Goal: Navigation & Orientation: Find specific page/section

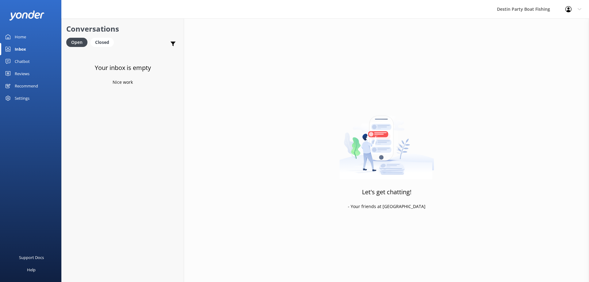
click at [24, 70] on div "Reviews" at bounding box center [22, 73] width 15 height 12
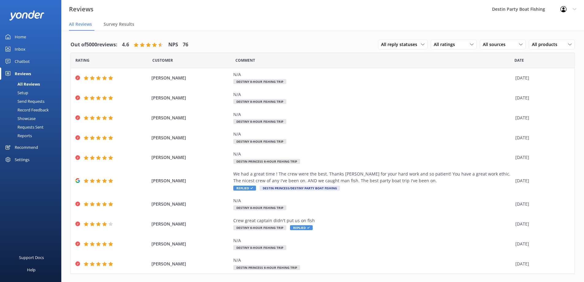
click at [20, 48] on div "Inbox" at bounding box center [20, 49] width 11 height 12
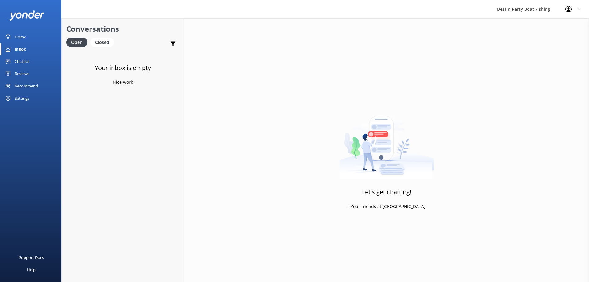
click at [21, 35] on div "Home" at bounding box center [20, 37] width 11 height 12
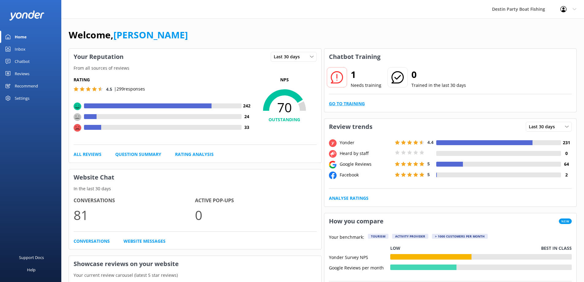
click at [339, 106] on link "Go to Training" at bounding box center [347, 103] width 36 height 7
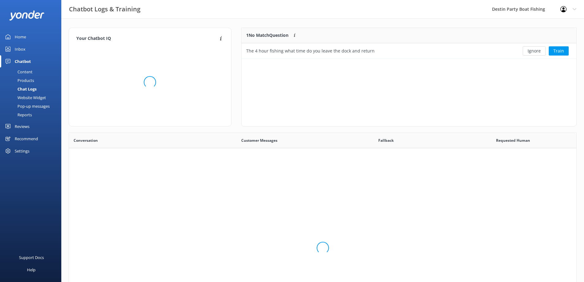
scroll to position [26, 330]
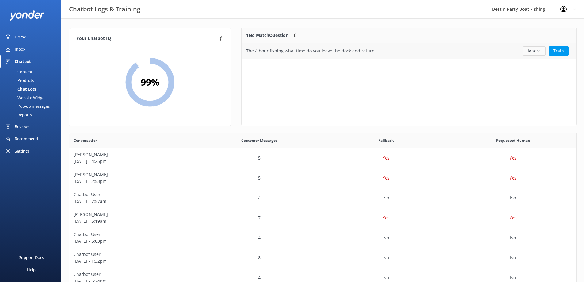
click at [535, 50] on button "Ignore" at bounding box center [534, 50] width 23 height 9
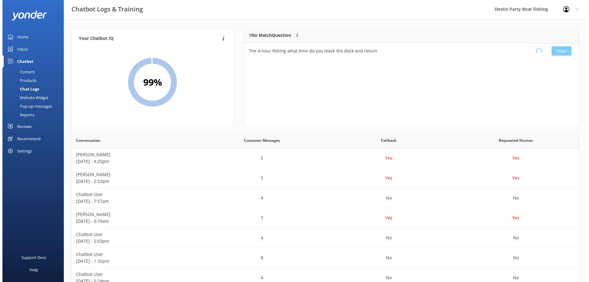
scroll to position [72, 330]
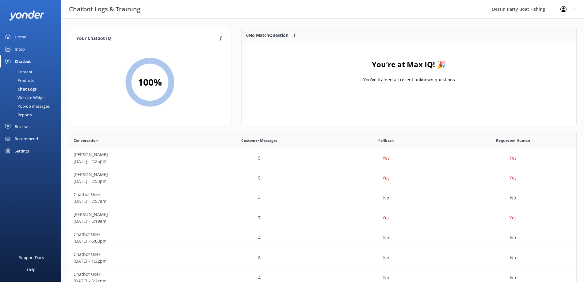
click at [24, 37] on div "Home" at bounding box center [20, 37] width 11 height 12
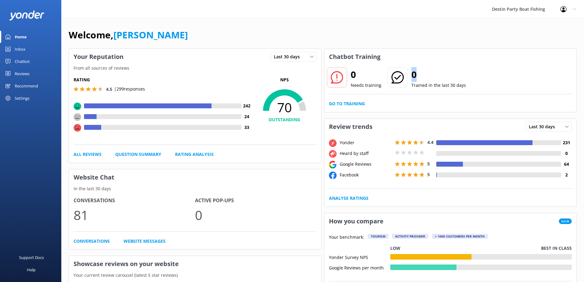
drag, startPoint x: 415, startPoint y: 75, endPoint x: 393, endPoint y: 76, distance: 22.4
click at [393, 76] on div "0 Trained in the last 30 days" at bounding box center [426, 78] width 79 height 22
click at [468, 83] on div "0 Needs training 0 Trained in the last 30 days" at bounding box center [450, 81] width 243 height 25
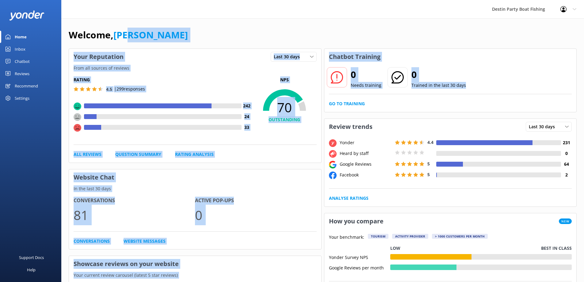
drag, startPoint x: 468, startPoint y: 84, endPoint x: 288, endPoint y: 40, distance: 185.7
click at [288, 40] on div "Welcome, [PERSON_NAME]" at bounding box center [323, 38] width 508 height 21
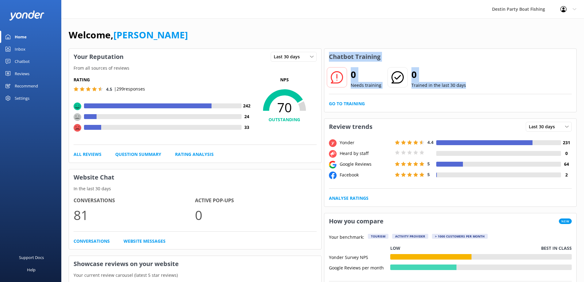
drag, startPoint x: 328, startPoint y: 55, endPoint x: 467, endPoint y: 89, distance: 143.0
click at [467, 89] on div "Chatbot Training 0 Needs training 0 Trained in the last 30 days Go to Training" at bounding box center [450, 80] width 253 height 64
click at [467, 89] on div "0 Needs training 0 Trained in the last 30 days" at bounding box center [450, 81] width 243 height 25
click at [15, 74] on div "Reviews" at bounding box center [22, 73] width 15 height 12
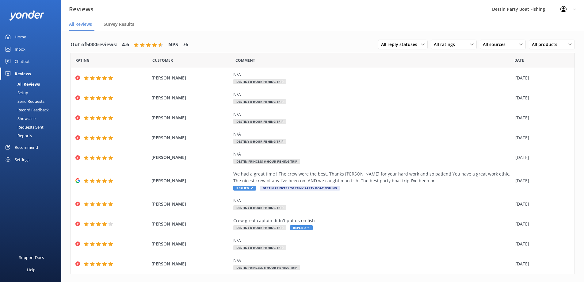
click at [16, 51] on div "Inbox" at bounding box center [20, 49] width 11 height 12
